Goal: Find specific page/section: Find specific page/section

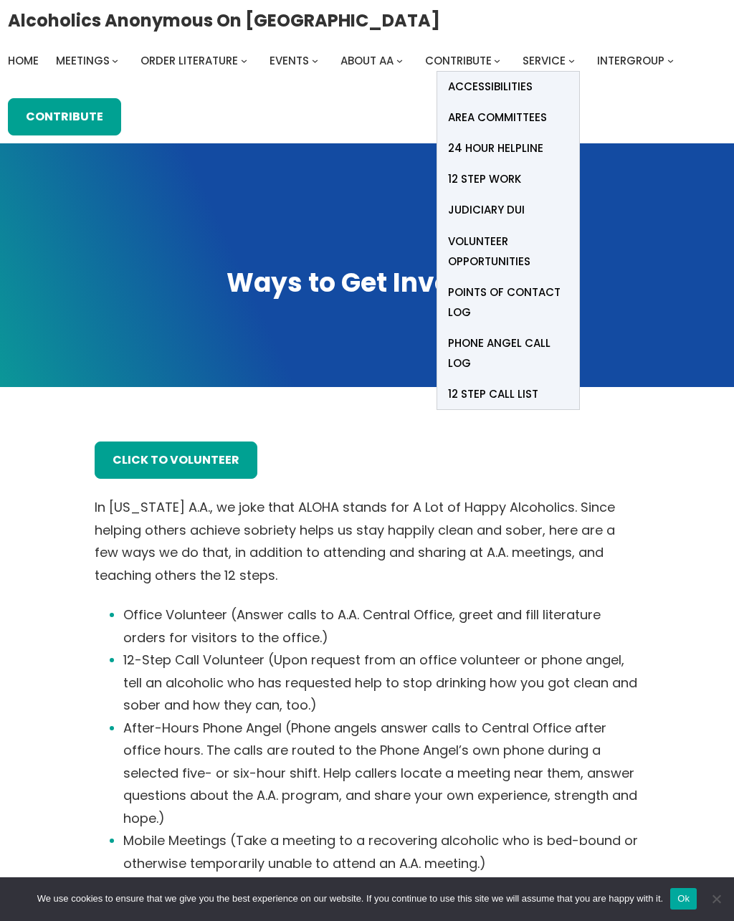
click at [529, 292] on span "Points of Contact Log" at bounding box center [508, 302] width 120 height 40
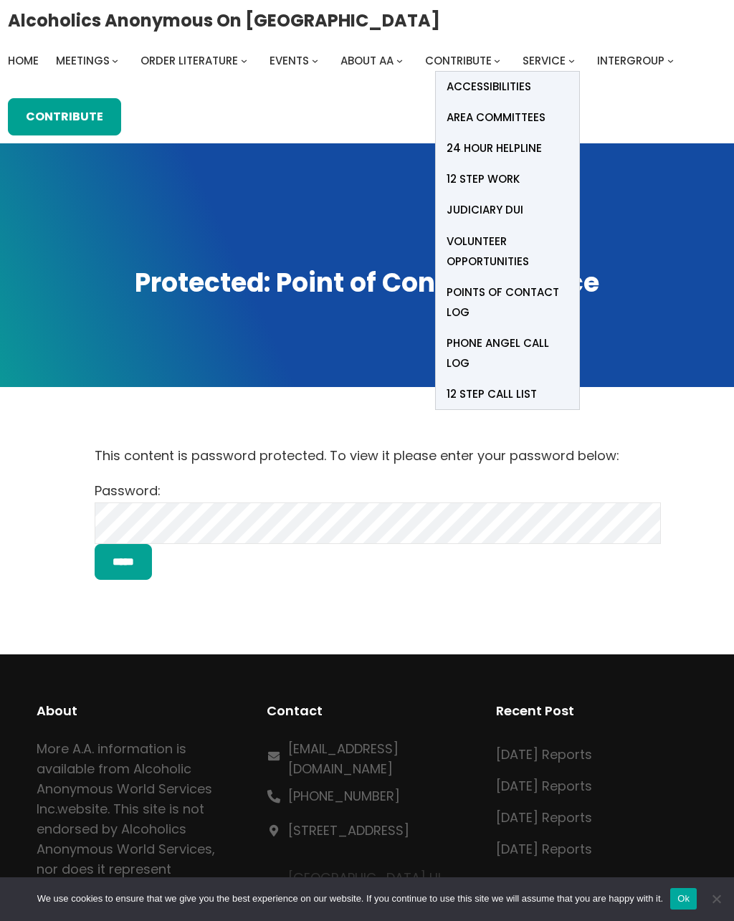
click at [516, 346] on span "Phone Angel Call Log" at bounding box center [508, 353] width 122 height 40
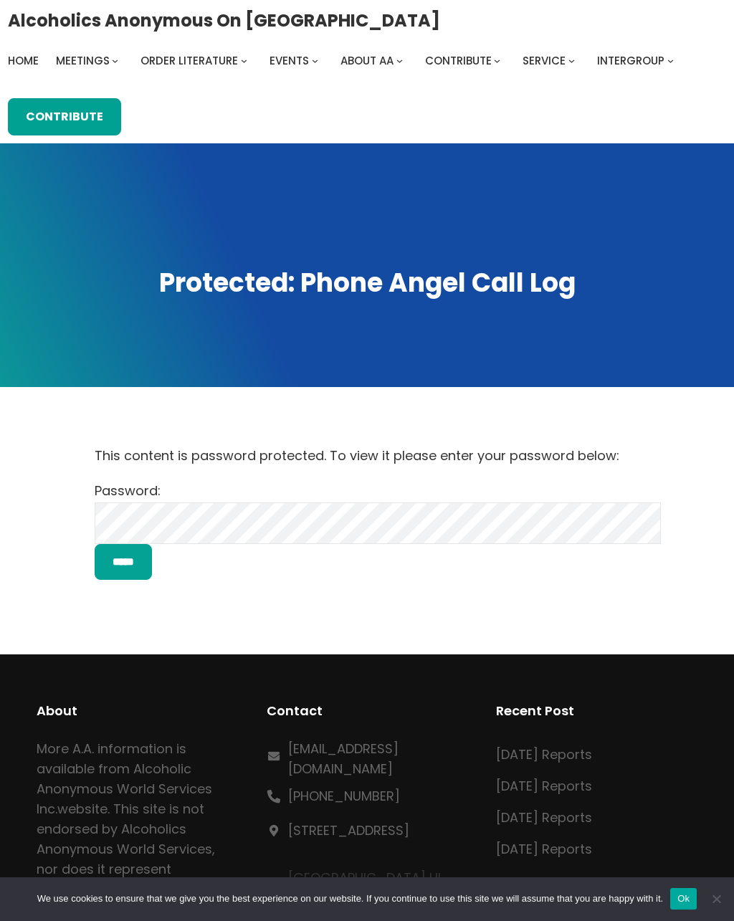
click at [152, 568] on input "*****" at bounding box center [123, 562] width 57 height 37
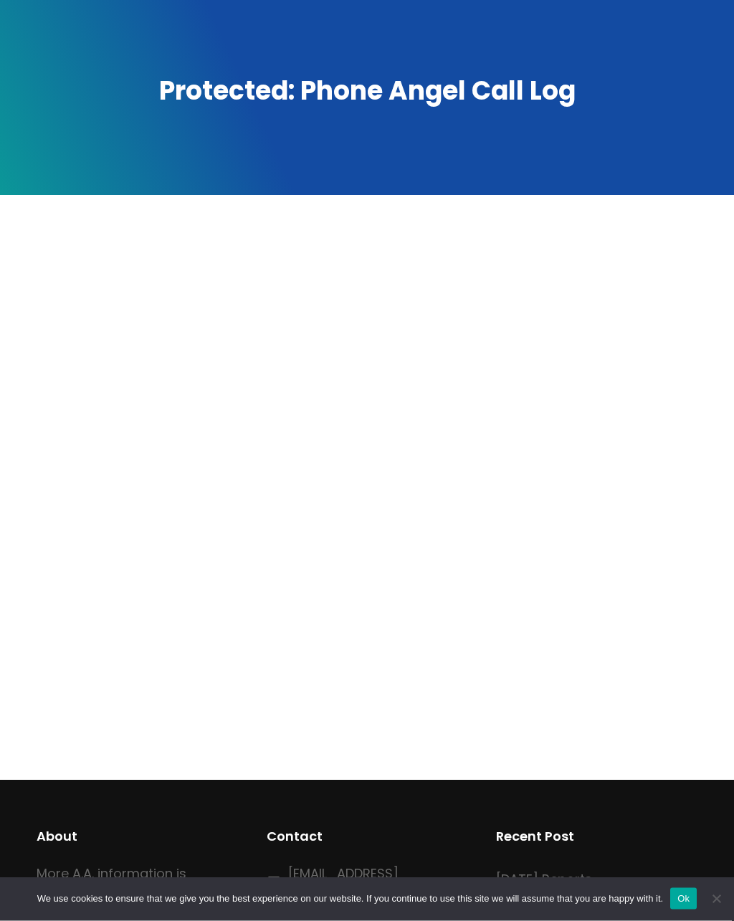
scroll to position [117, 0]
